Goal: Transaction & Acquisition: Obtain resource

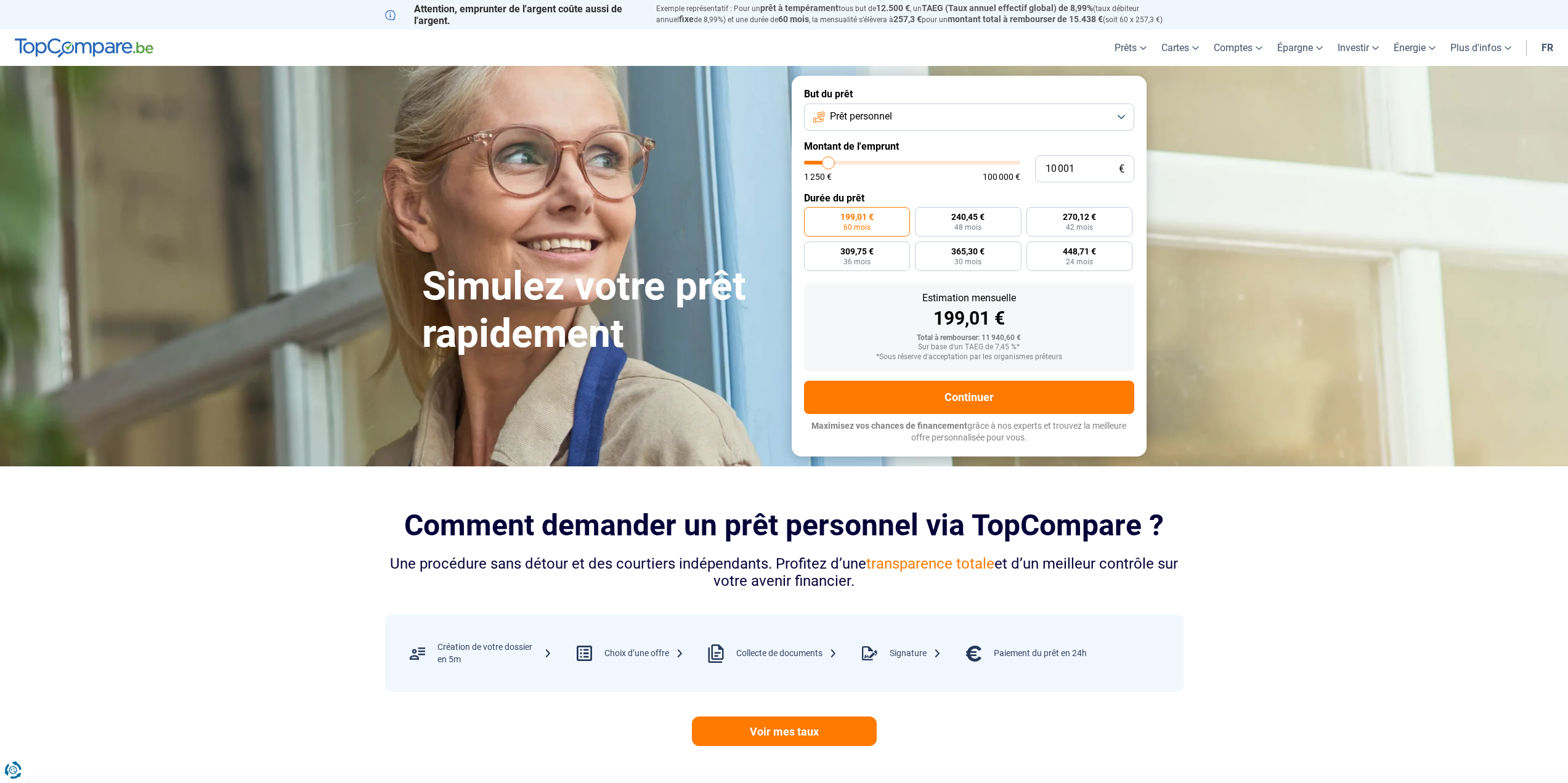
click at [898, 111] on button "Prêt personnel" at bounding box center [969, 117] width 330 height 27
click at [898, 219] on li "Prêt travaux" at bounding box center [969, 225] width 316 height 26
type input "9 750"
type input "9750"
type input "10 250"
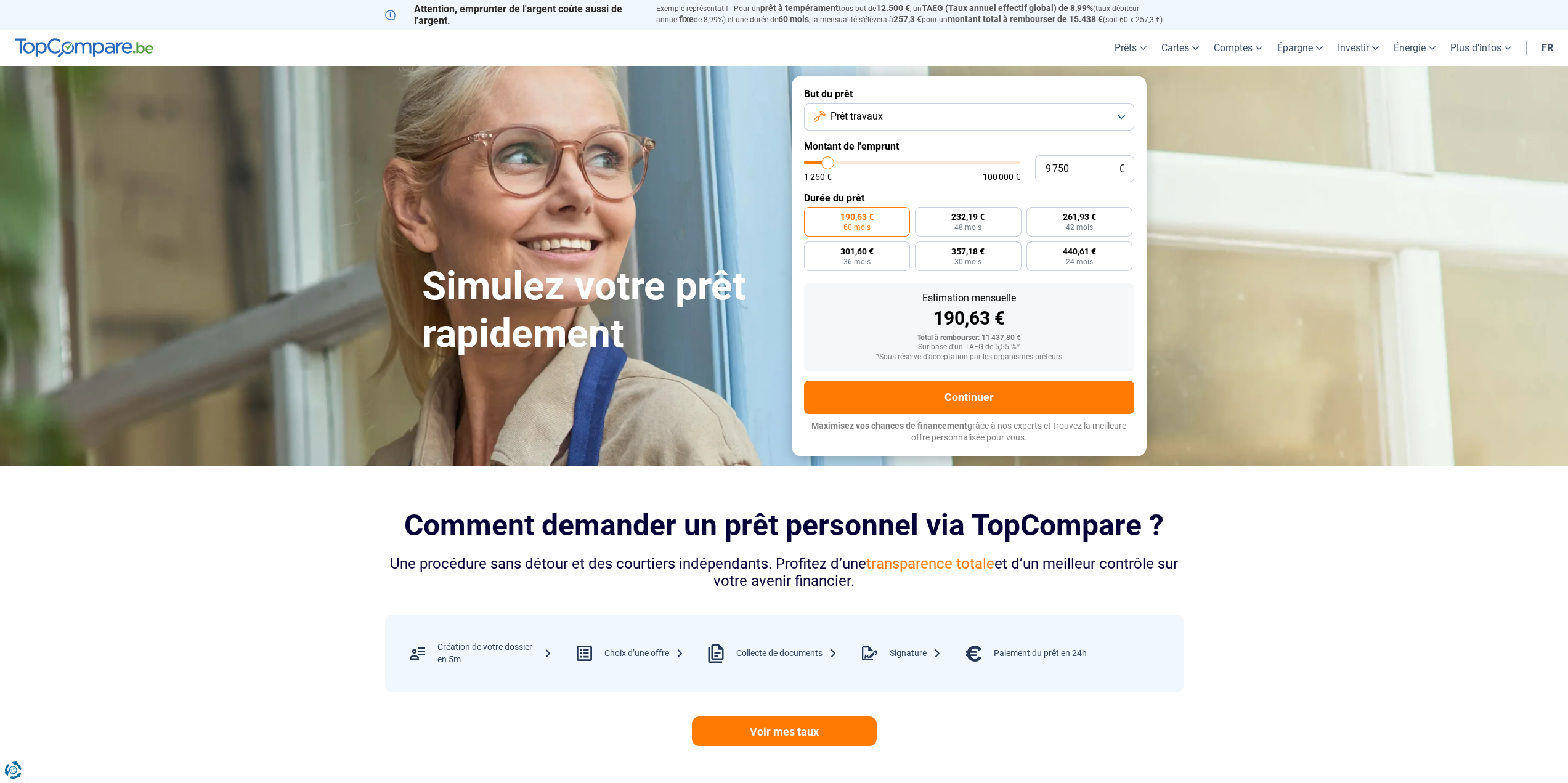
type input "10250"
type input "10 500"
type input "10500"
type input "11 500"
type input "11500"
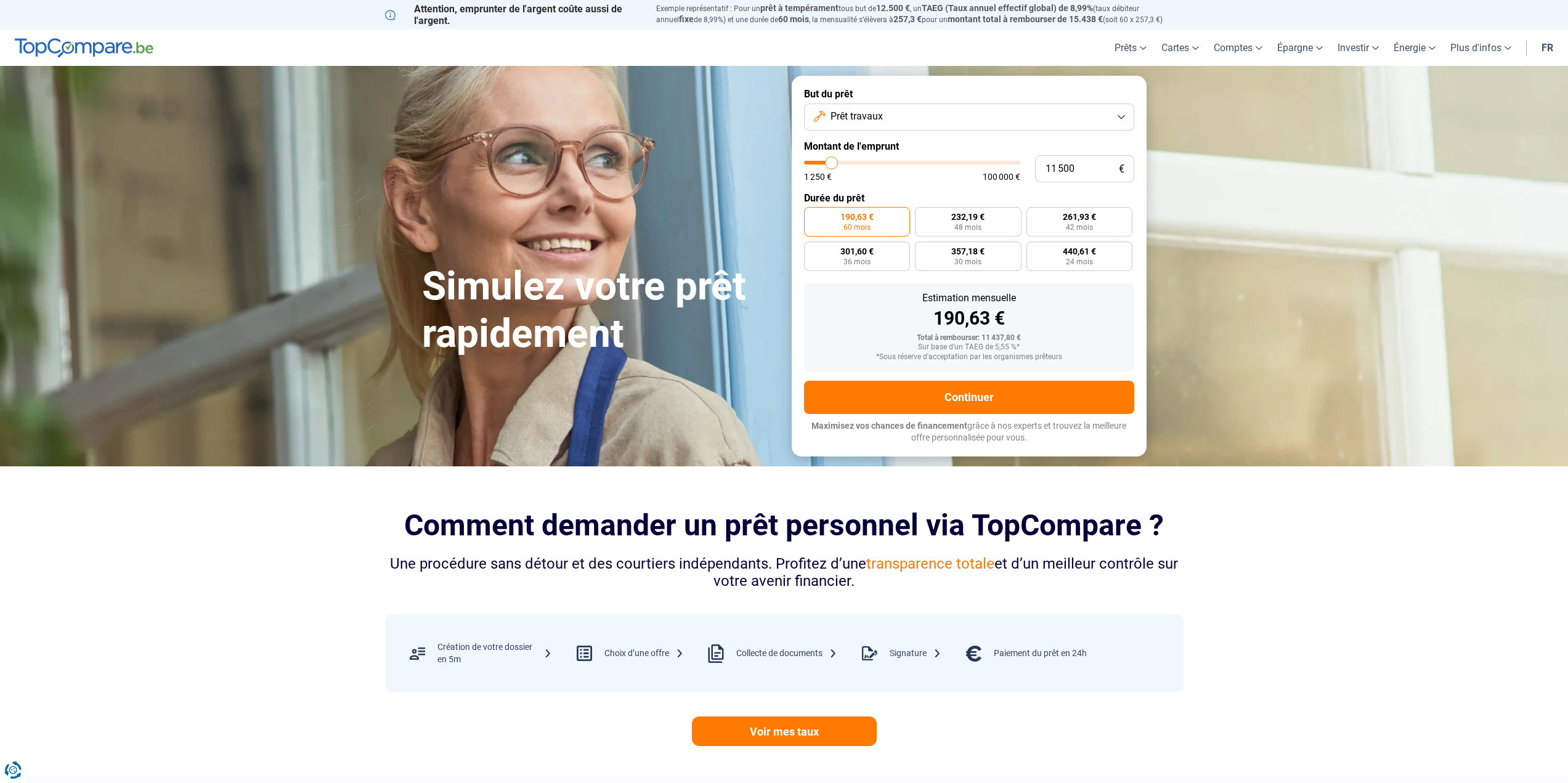
type input "13 500"
type input "13500"
type input "15 500"
type input "15500"
type input "17 000"
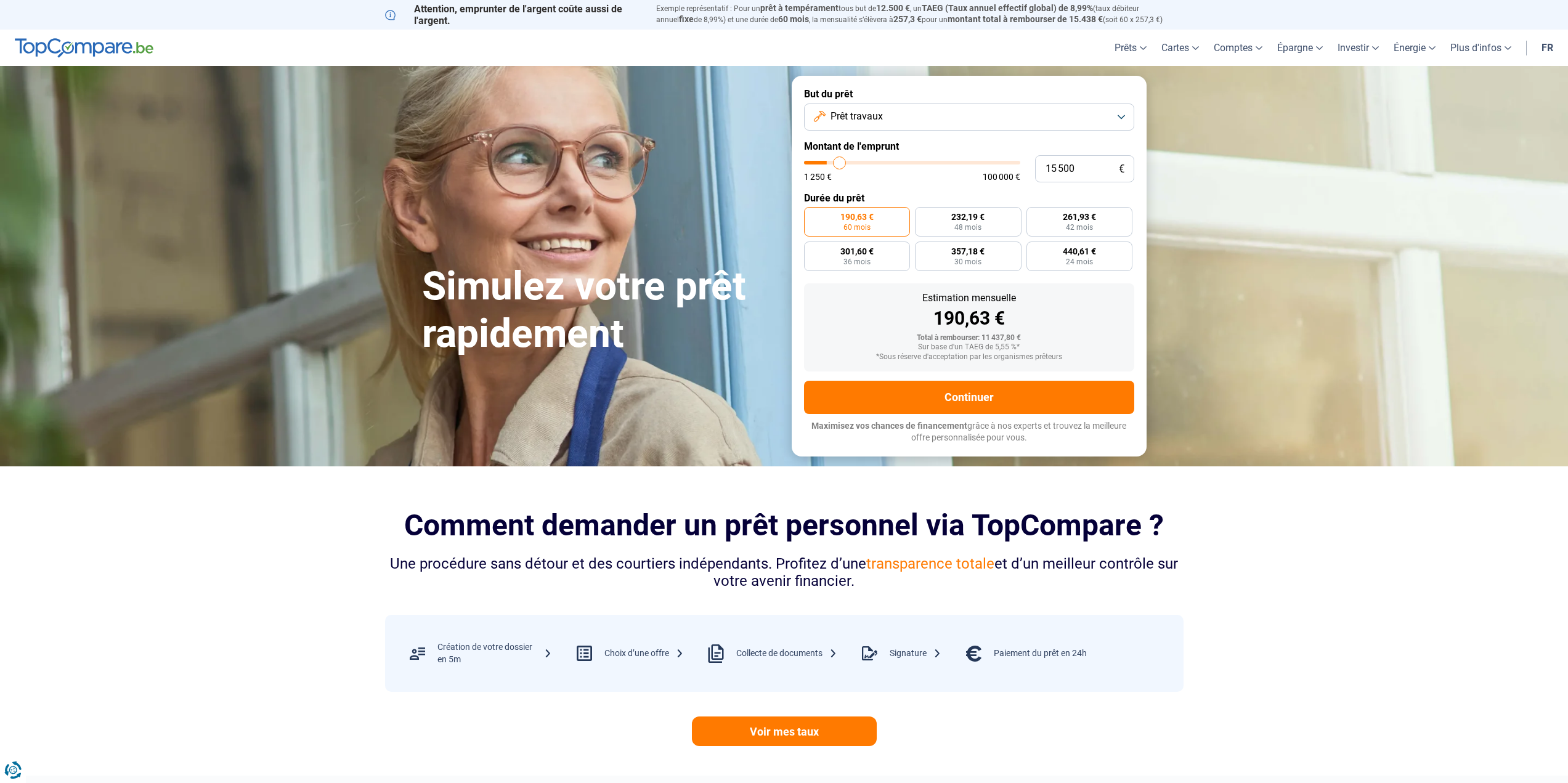
type input "17000"
type input "18 750"
type input "18750"
type input "20 250"
type input "20250"
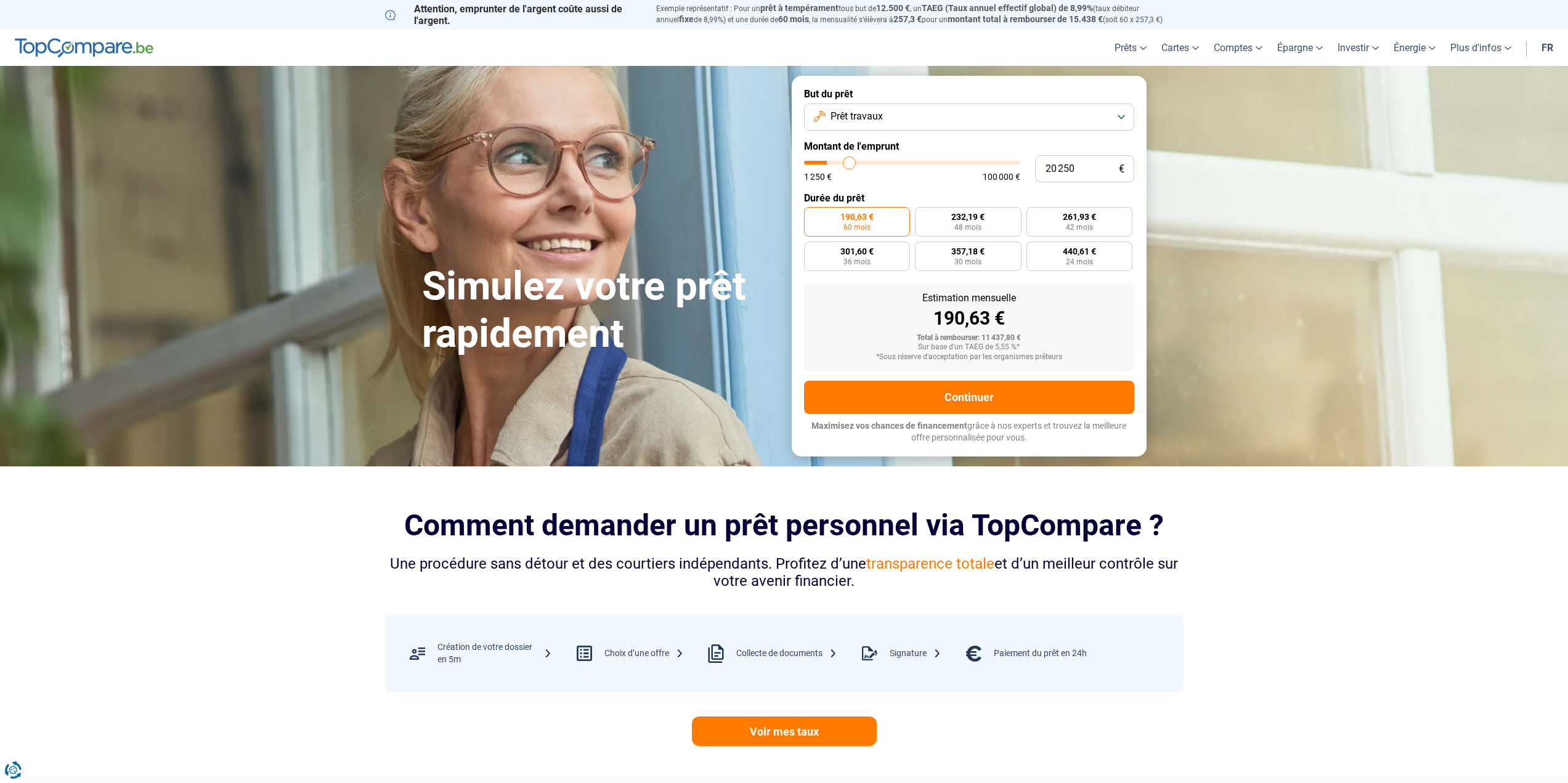
type input "21 750"
type input "21750"
type input "23 250"
type input "23250"
type input "25 250"
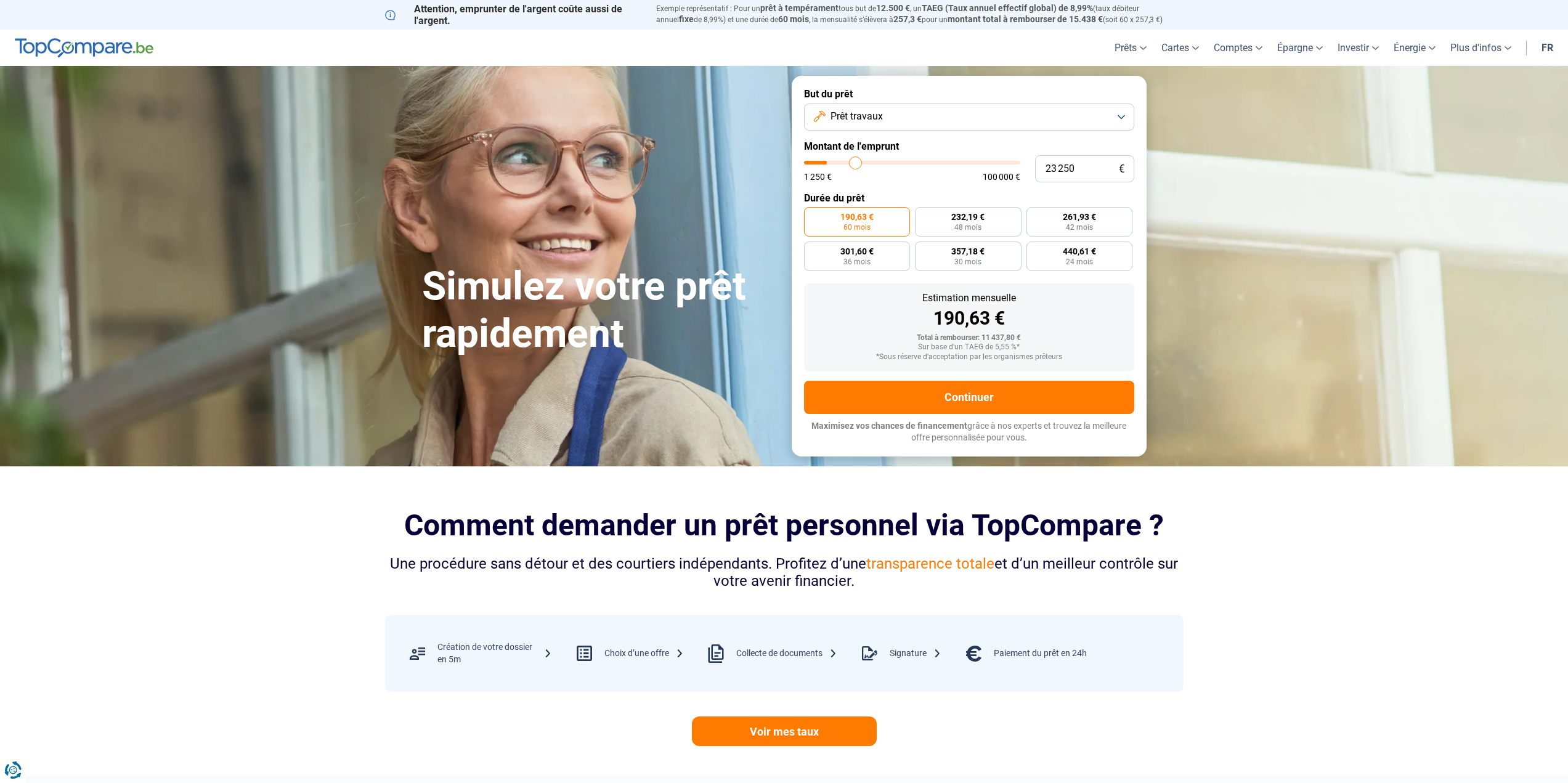
type input "25250"
type input "26 750"
type input "26750"
type input "28 750"
type input "28750"
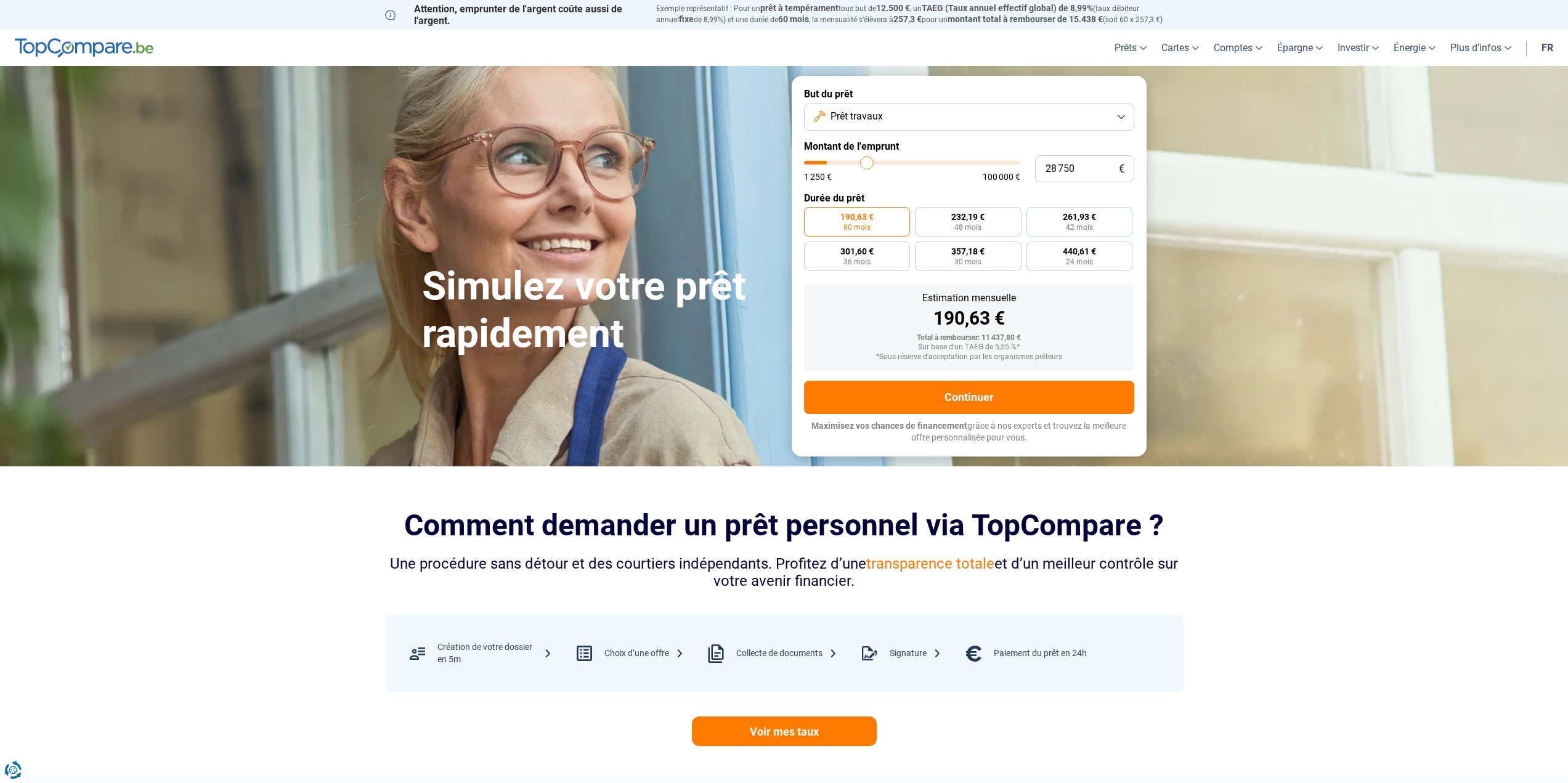
type input "30 250"
type input "30250"
type input "31 750"
type input "31750"
type input "35 000"
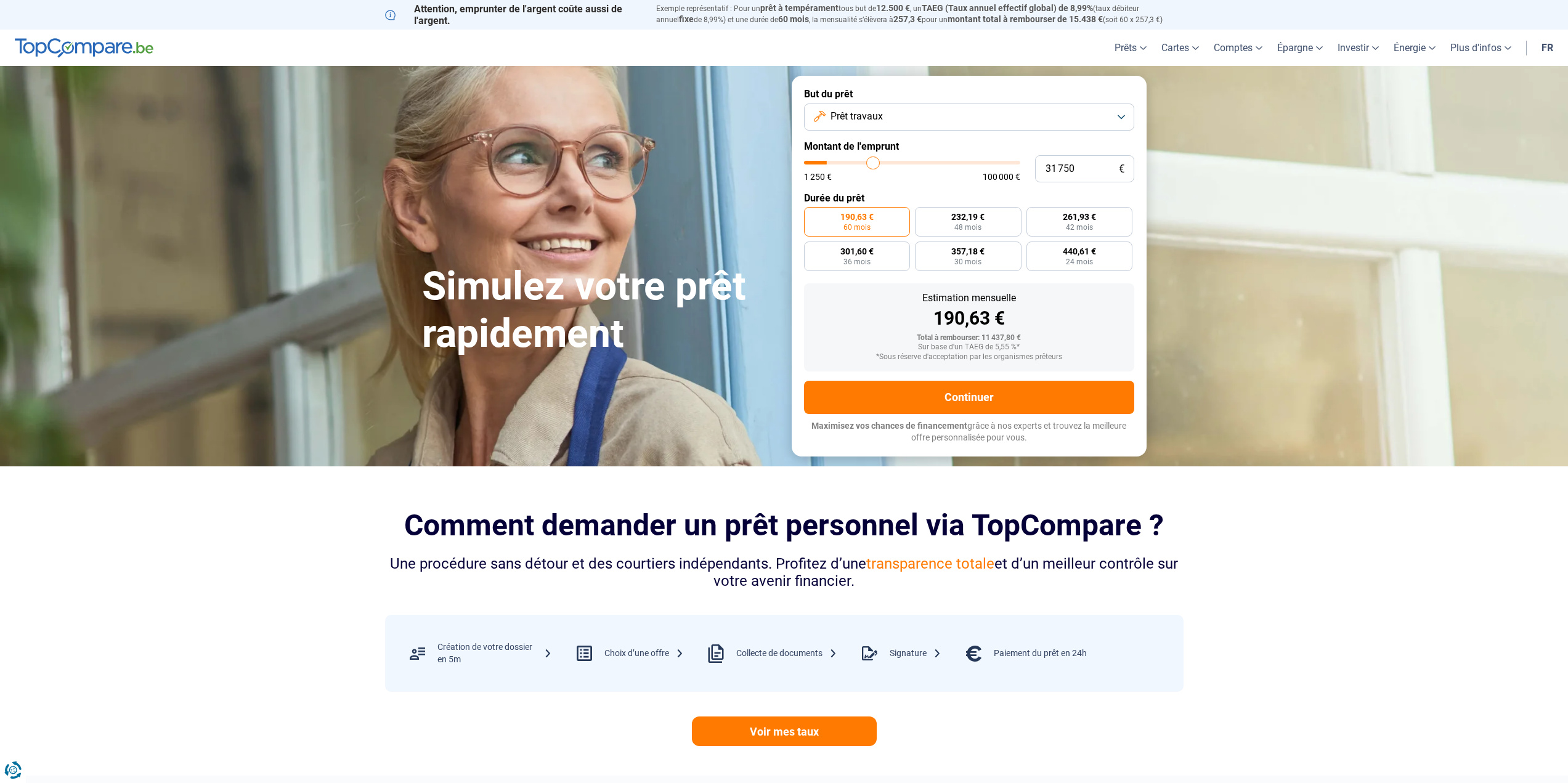
type input "35000"
type input "36 500"
type input "36500"
type input "38 500"
type input "38500"
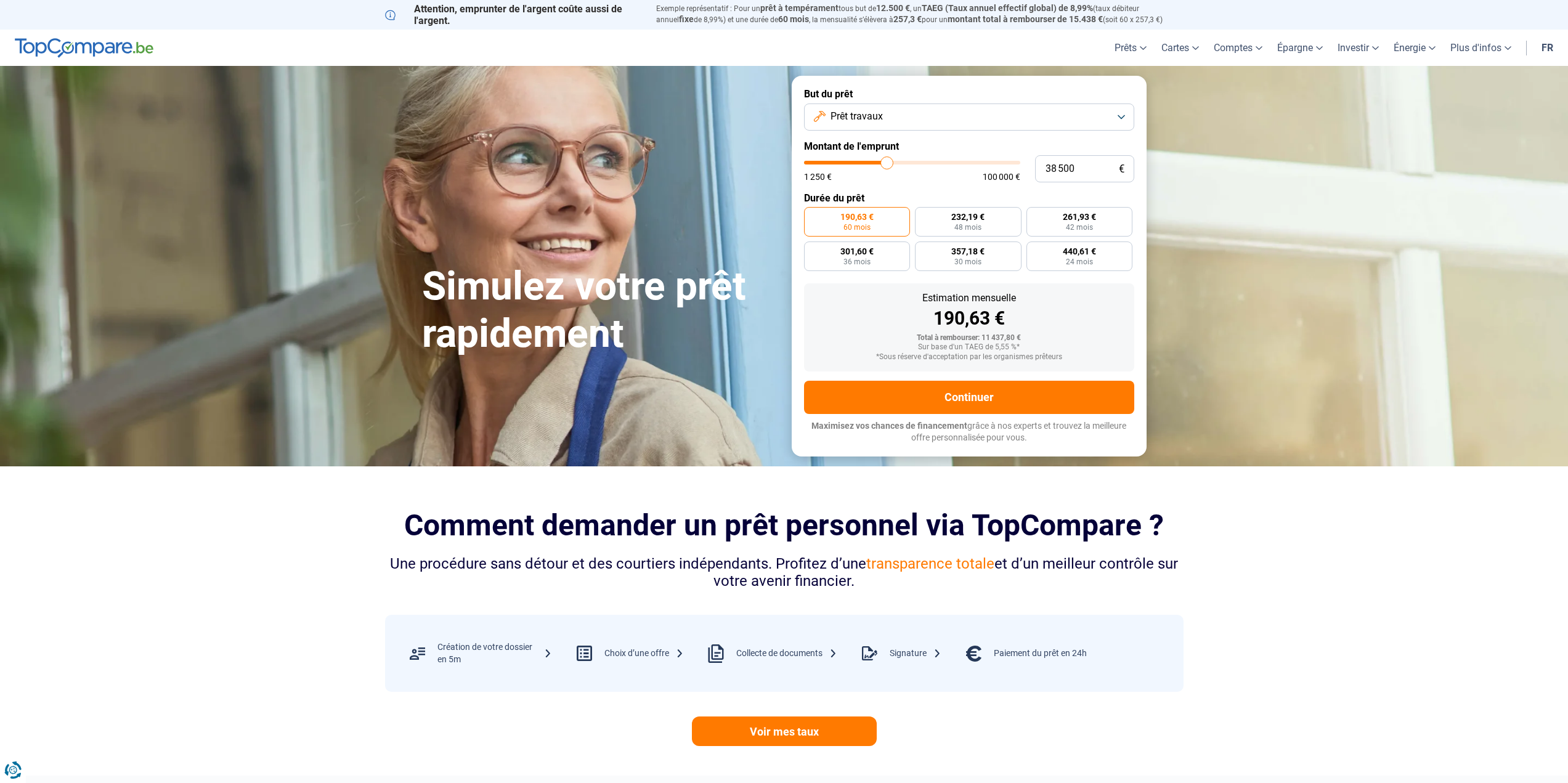
type input "40 000"
type input "40000"
type input "42 250"
type input "42250"
type input "45 000"
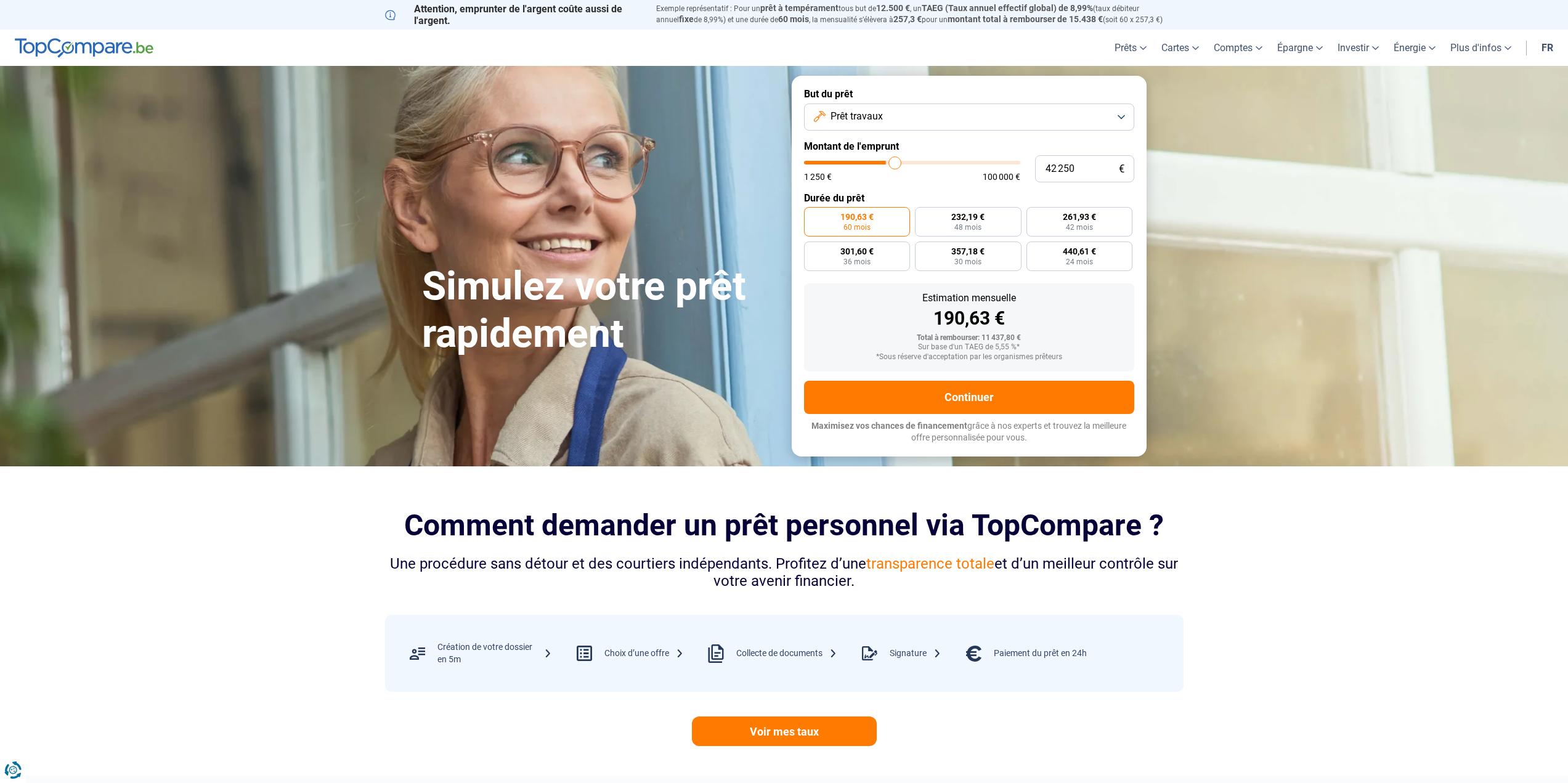
type input "45000"
type input "49 750"
type input "49750"
type input "54 500"
type input "54500"
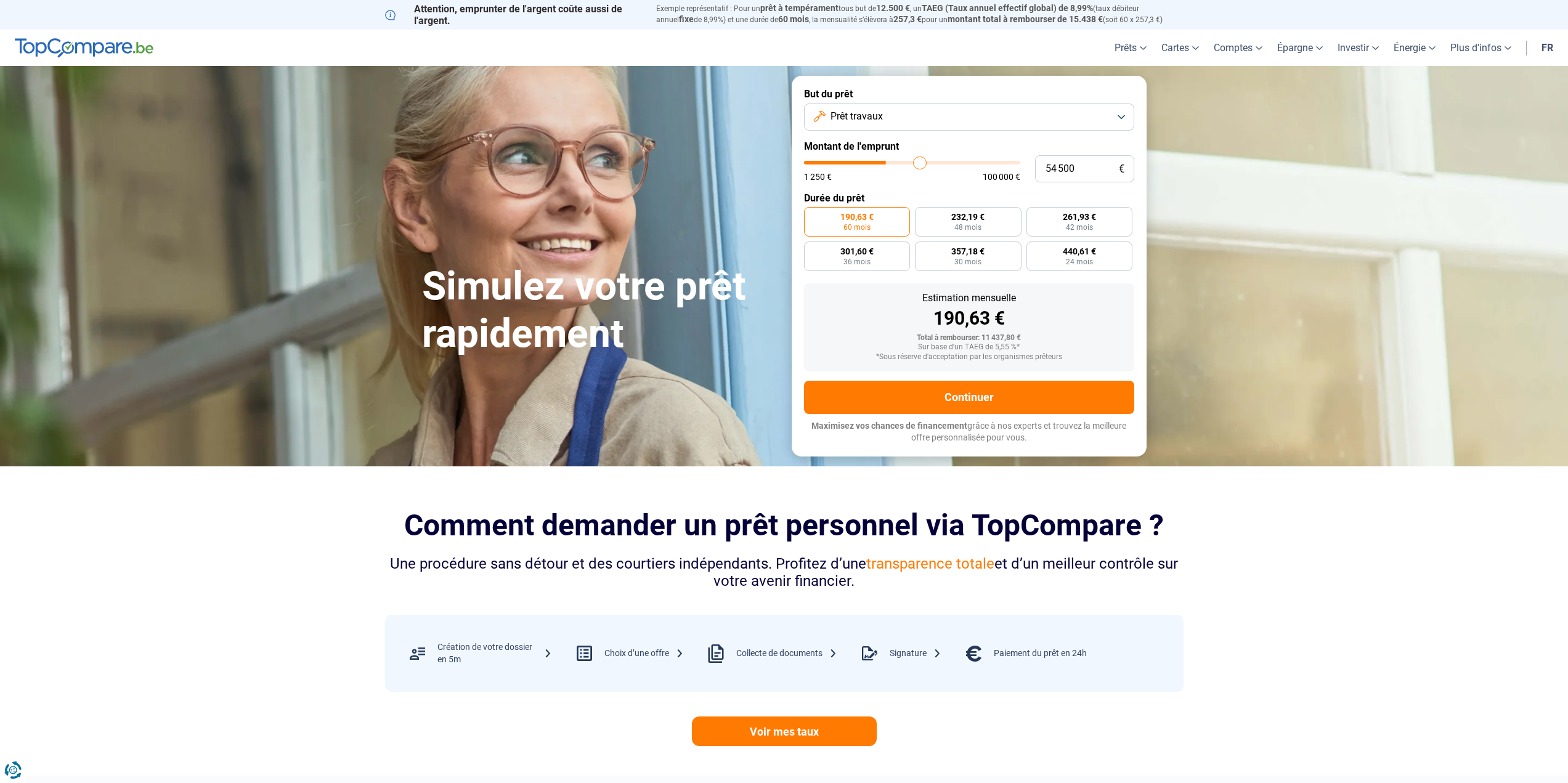
type input "58 750"
type input "58750"
type input "63 000"
type input "63000"
type input "66 000"
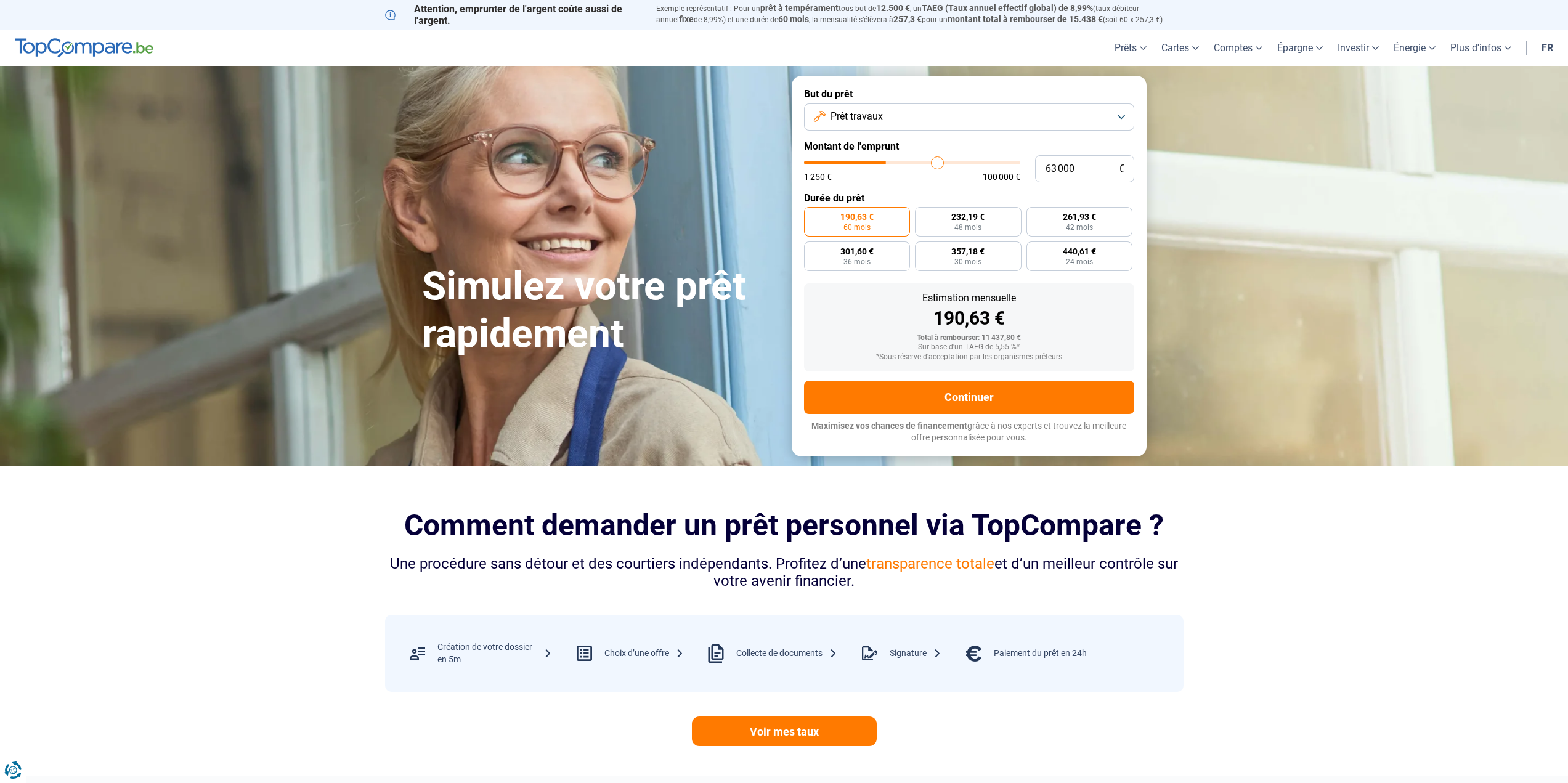
type input "66000"
type input "67 750"
type input "67750"
type input "69 250"
type input "69250"
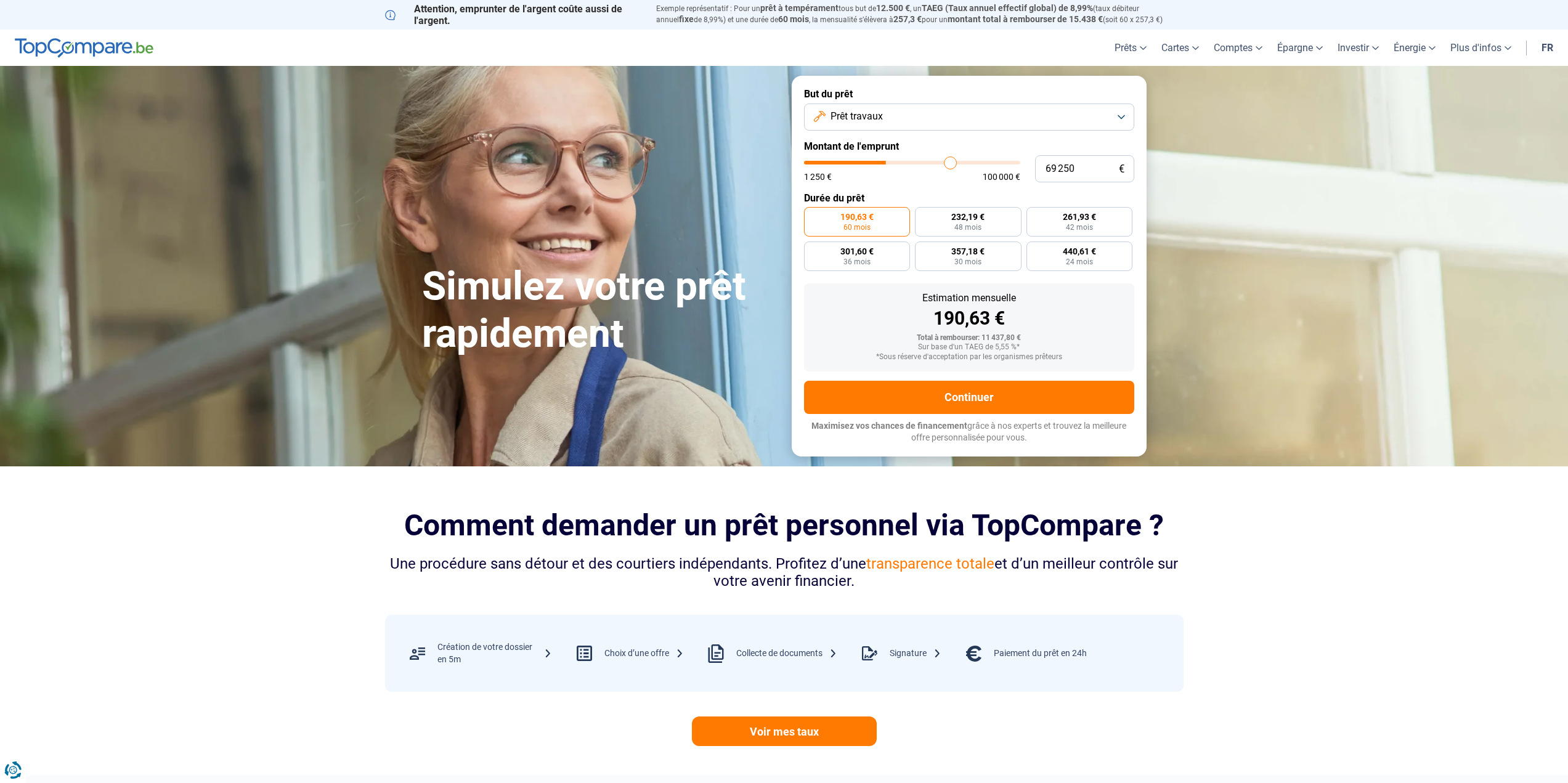
type input "70 500"
type input "70500"
type input "71 250"
type input "71250"
type input "72 750"
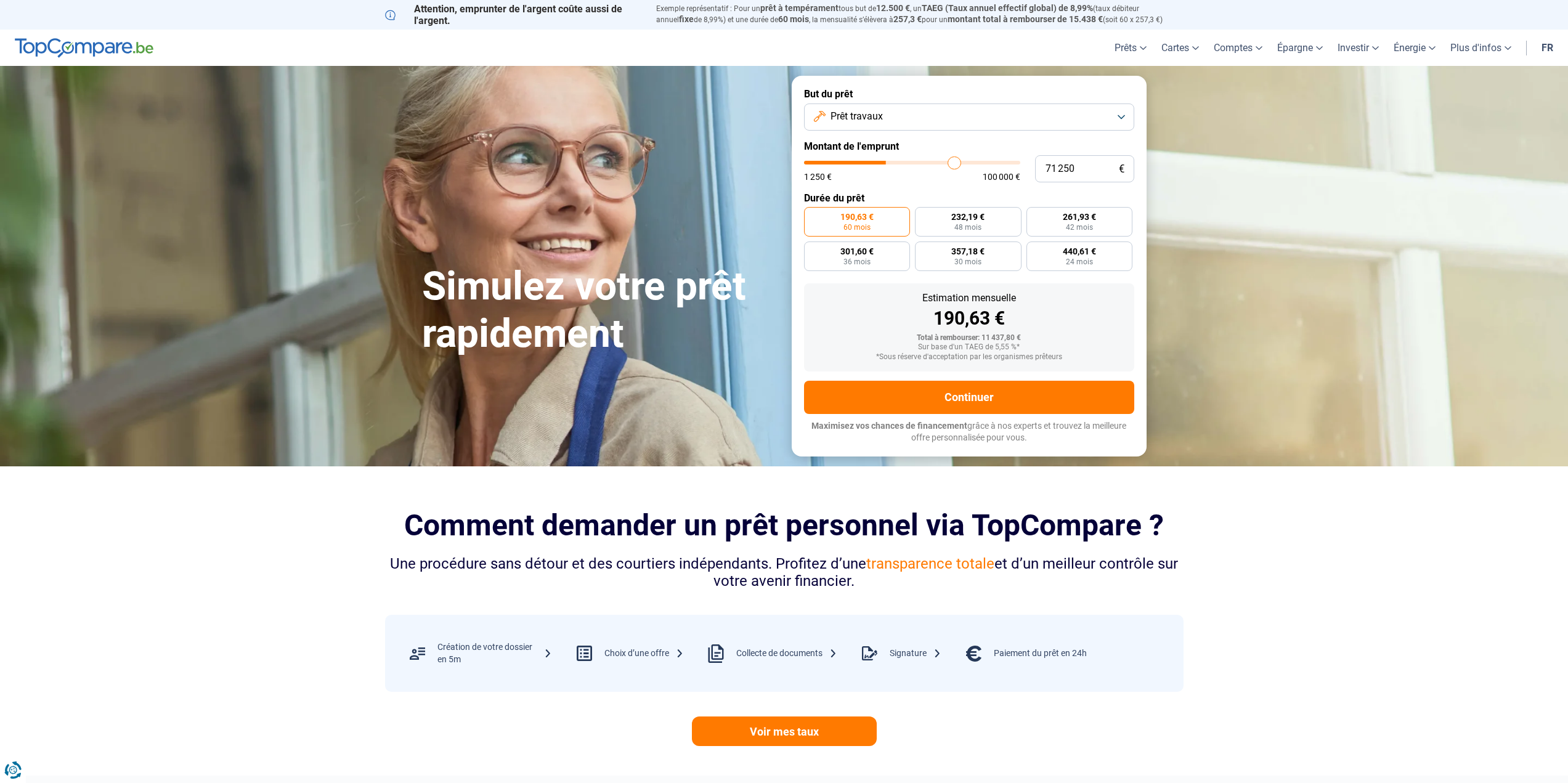
type input "72750"
type input "74 250"
type input "74250"
type input "76 750"
type input "76750"
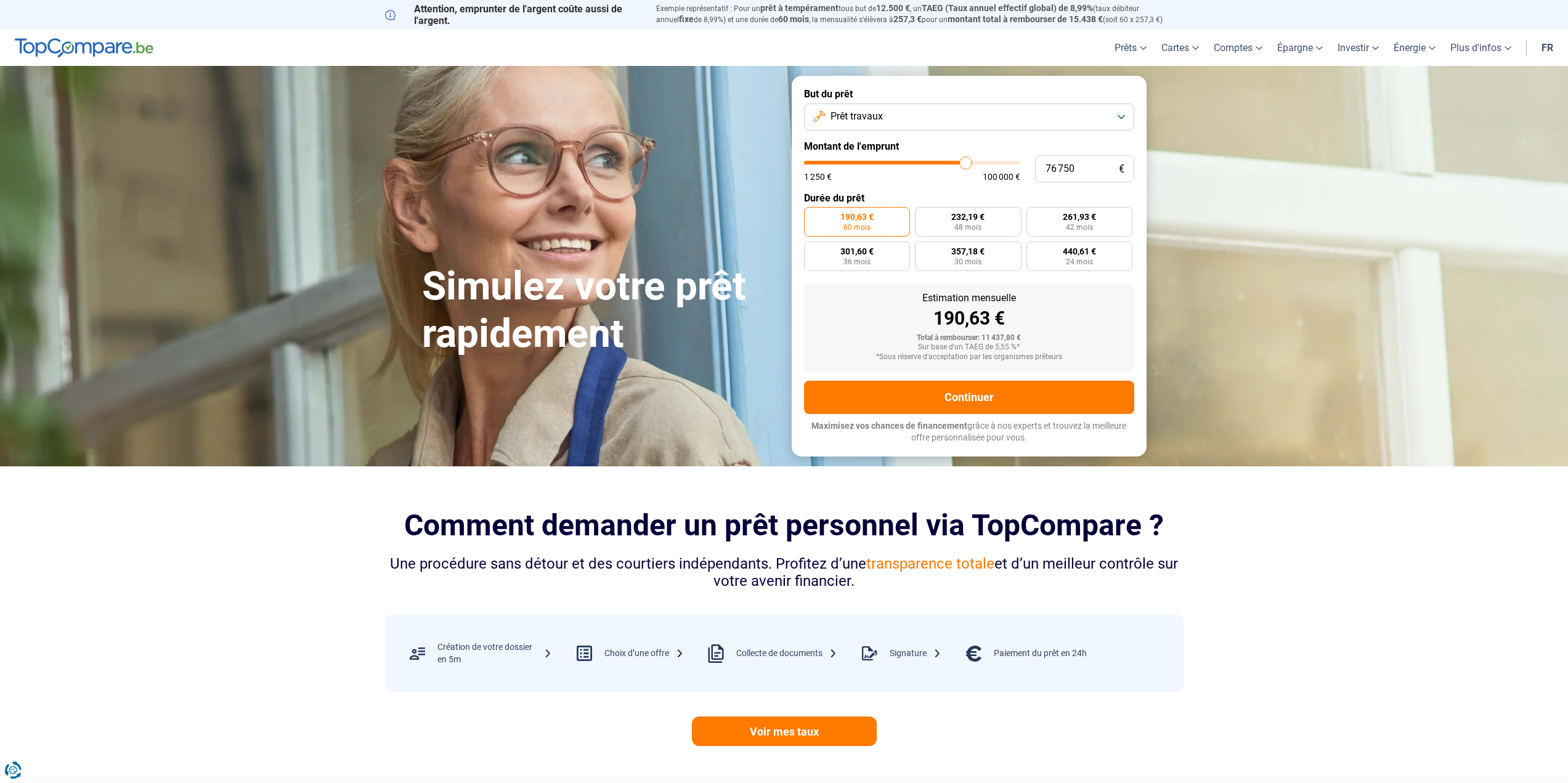
type input "79 500"
type input "79500"
type input "81 750"
type input "81750"
type input "85 750"
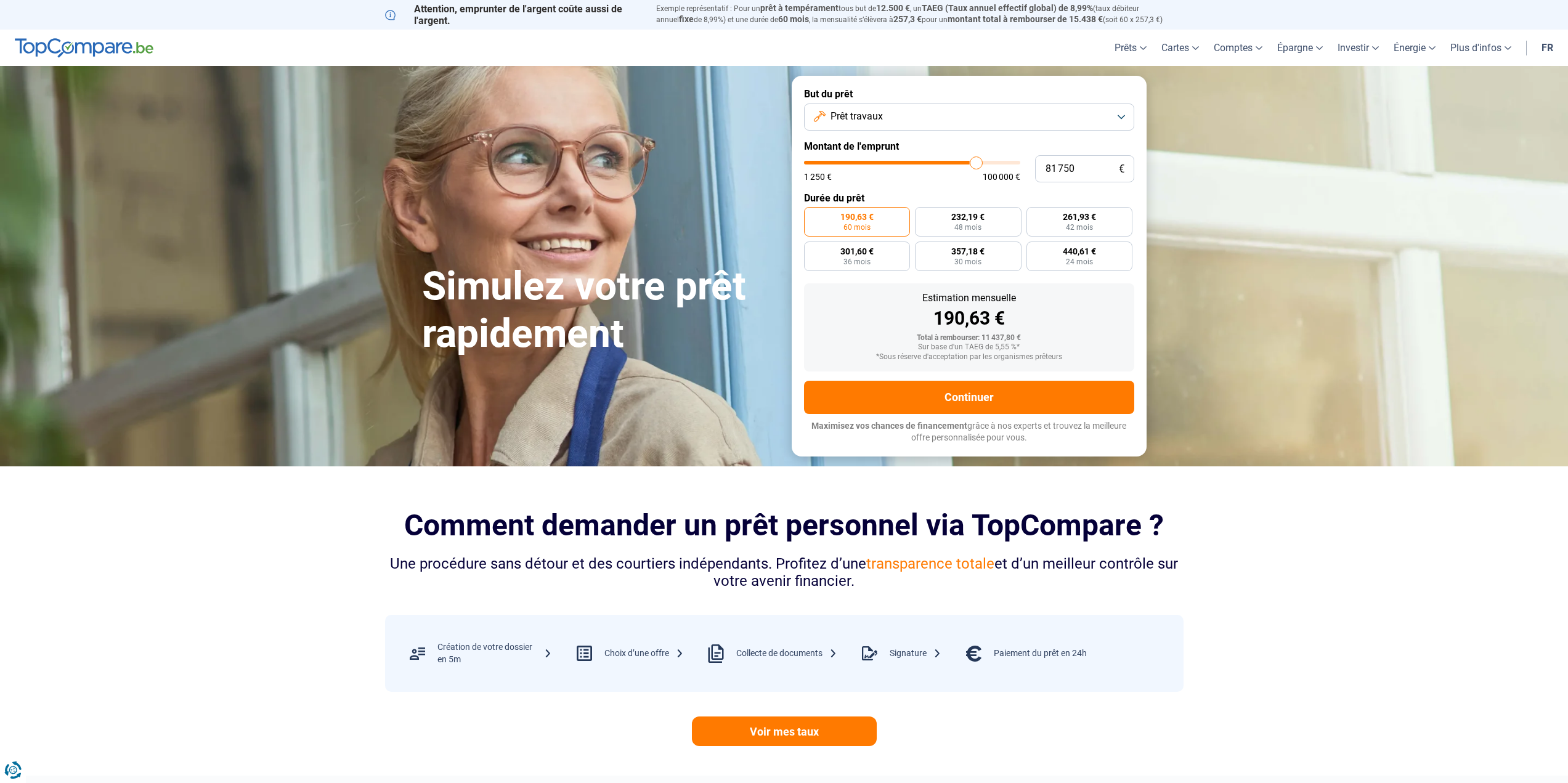
type input "85750"
type input "88 250"
type input "88250"
type input "91 500"
type input "91500"
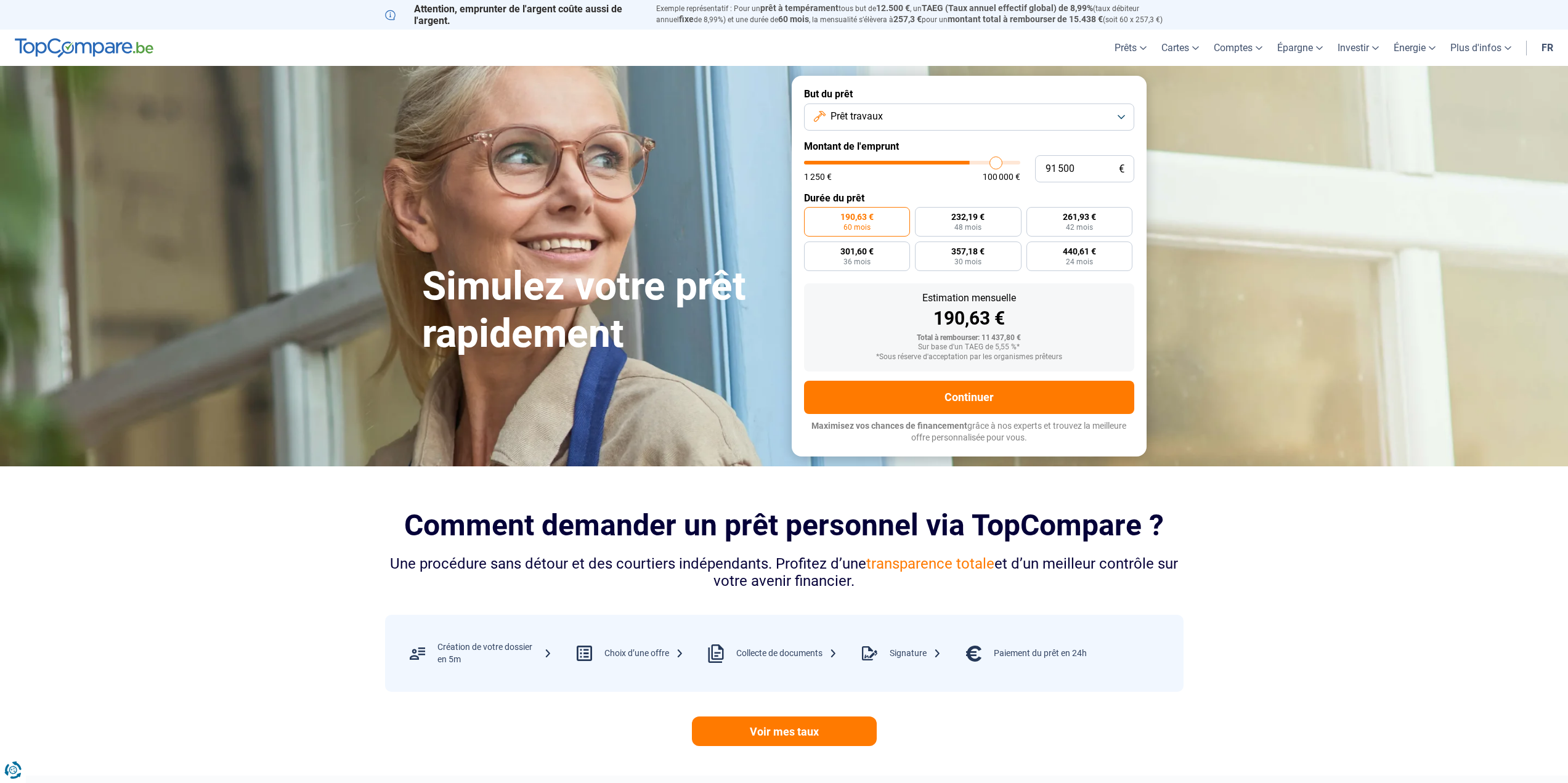
type input "94 250"
type input "94250"
type input "97 750"
type input "97750"
type input "100 000"
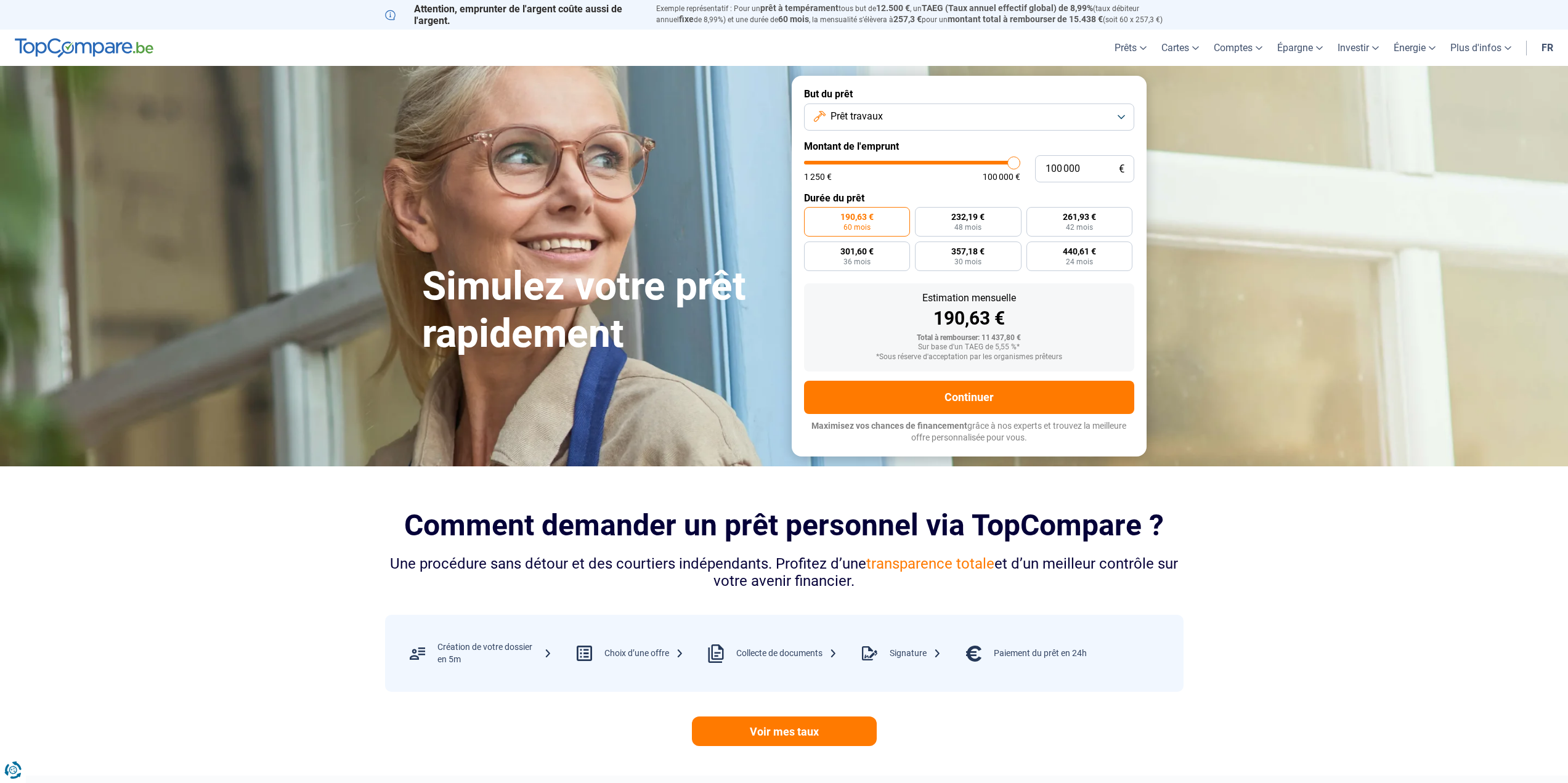
drag, startPoint x: 828, startPoint y: 163, endPoint x: 1033, endPoint y: 174, distance: 205.3
type input "100000"
click at [1021, 164] on input "range" at bounding box center [912, 163] width 216 height 4
radio input "false"
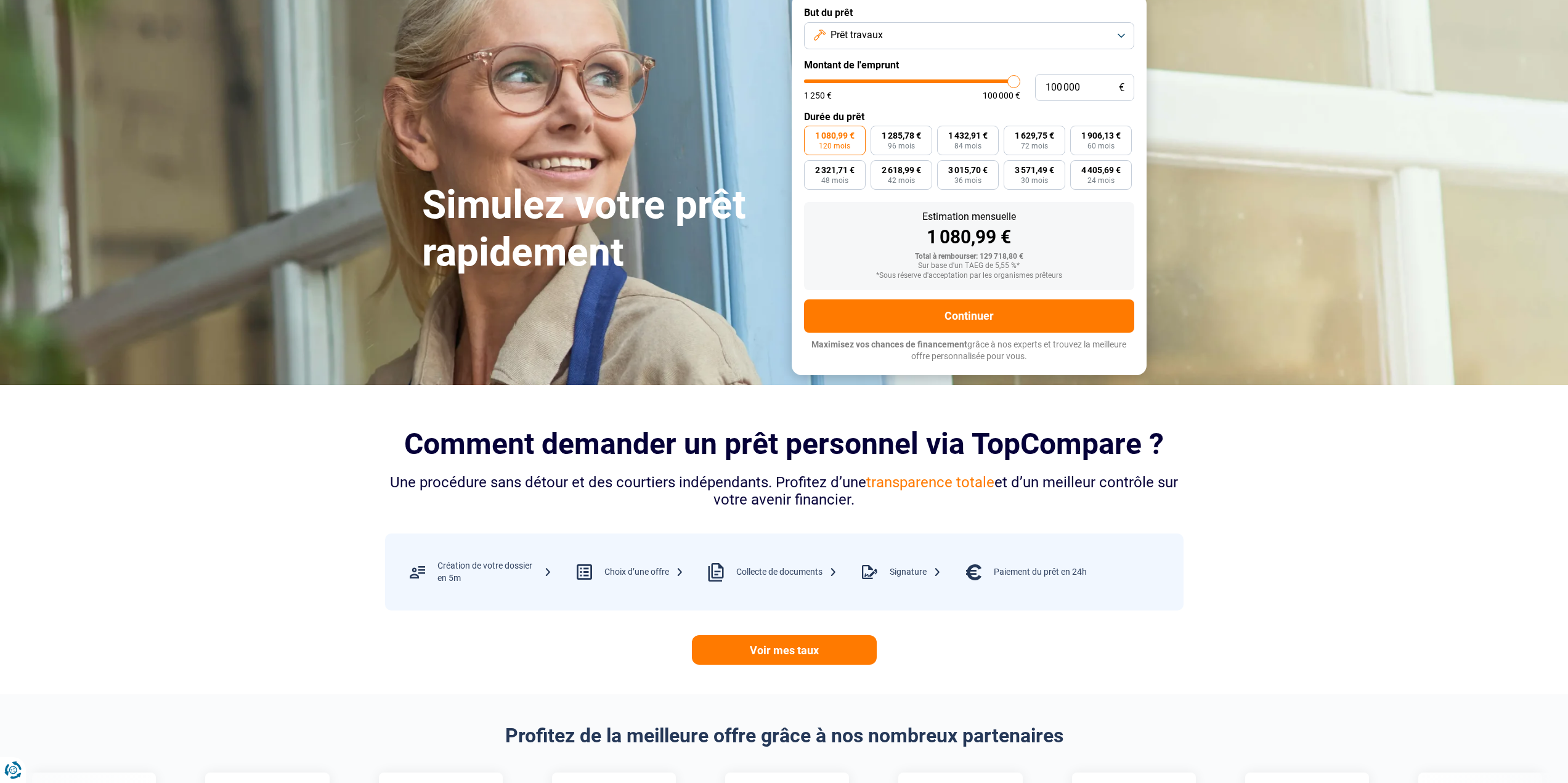
scroll to position [308, 0]
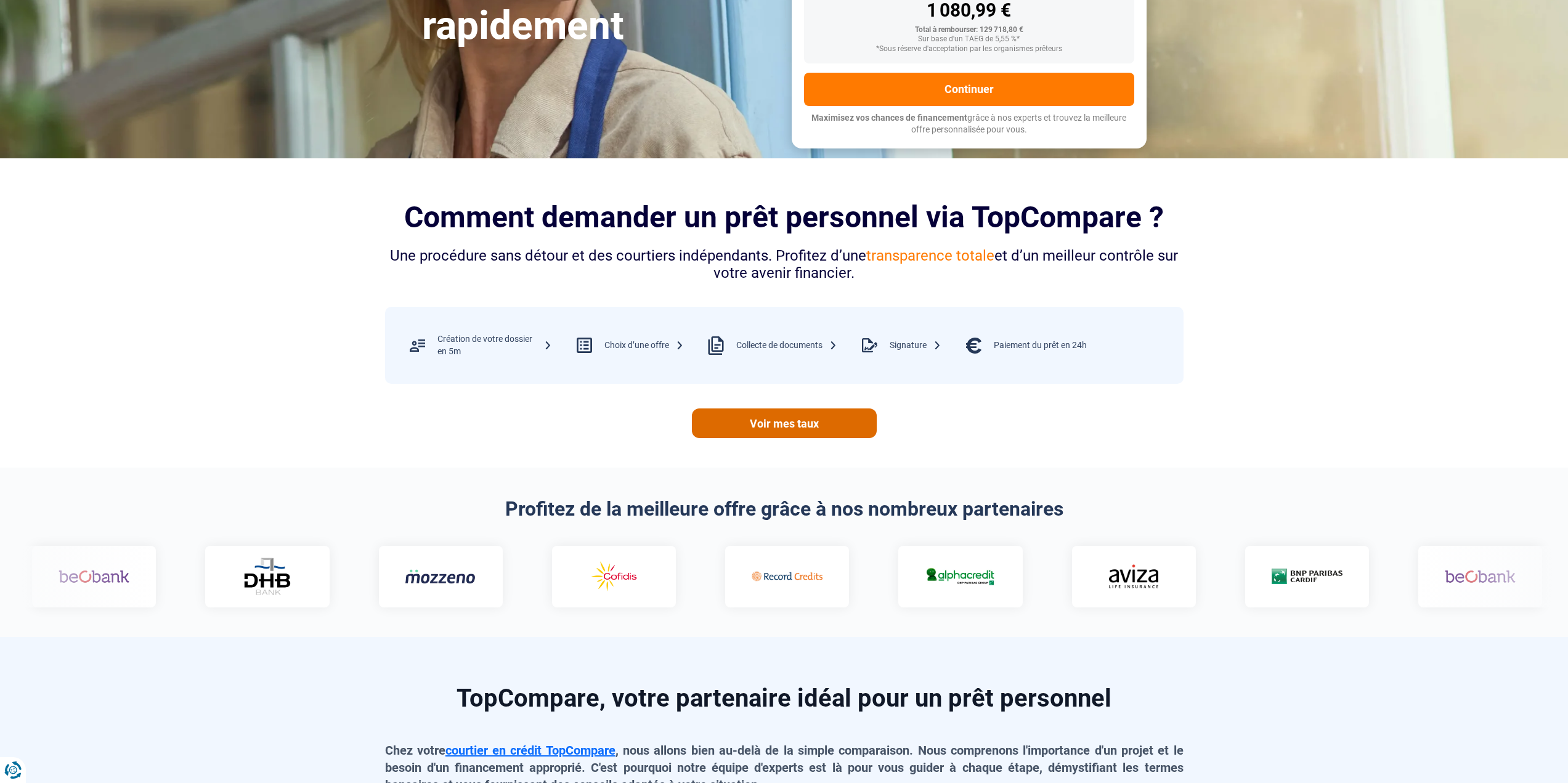
click at [782, 415] on link "Voir mes taux" at bounding box center [784, 423] width 185 height 30
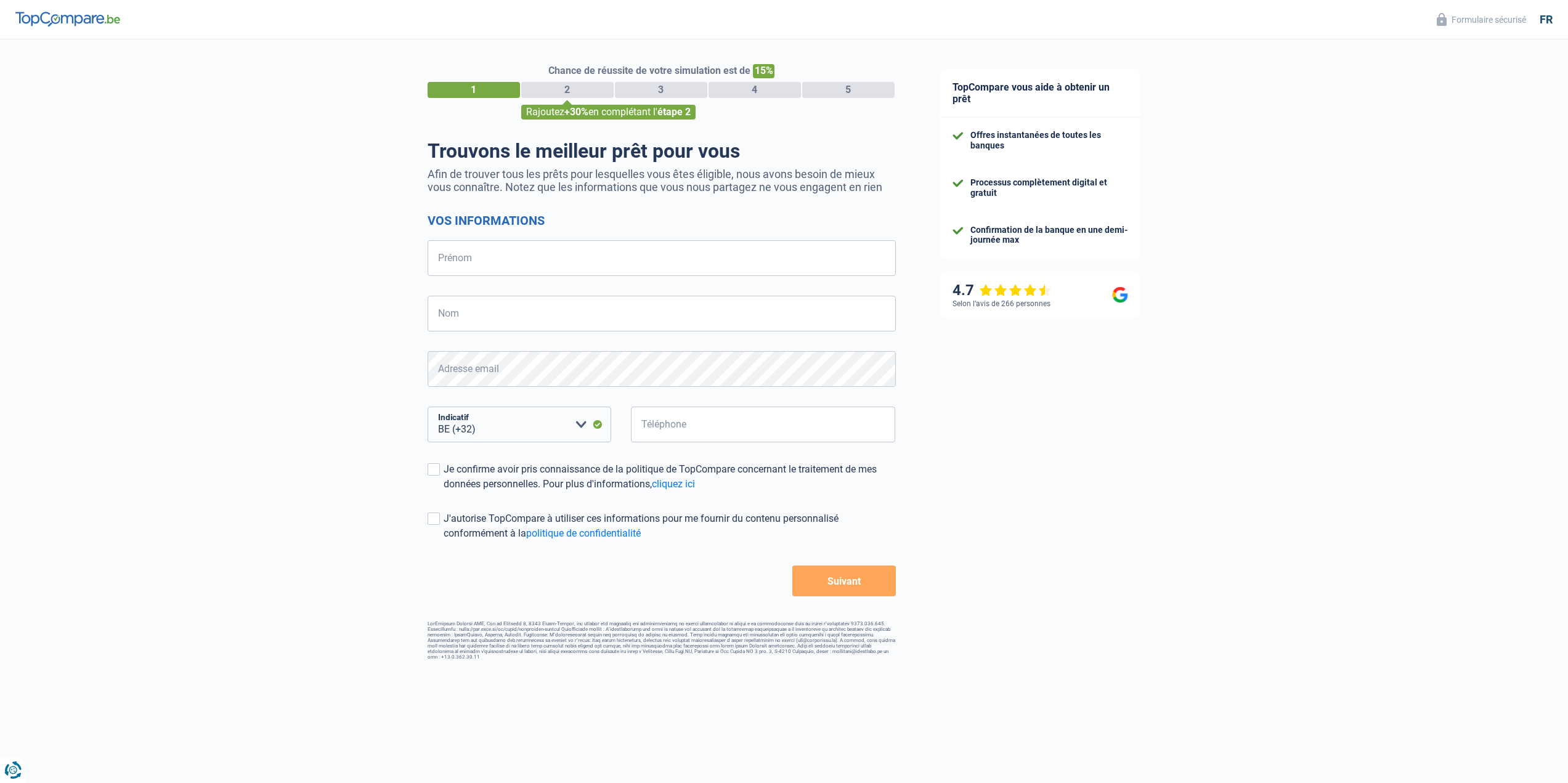
select select "32"
